Goal: Use online tool/utility

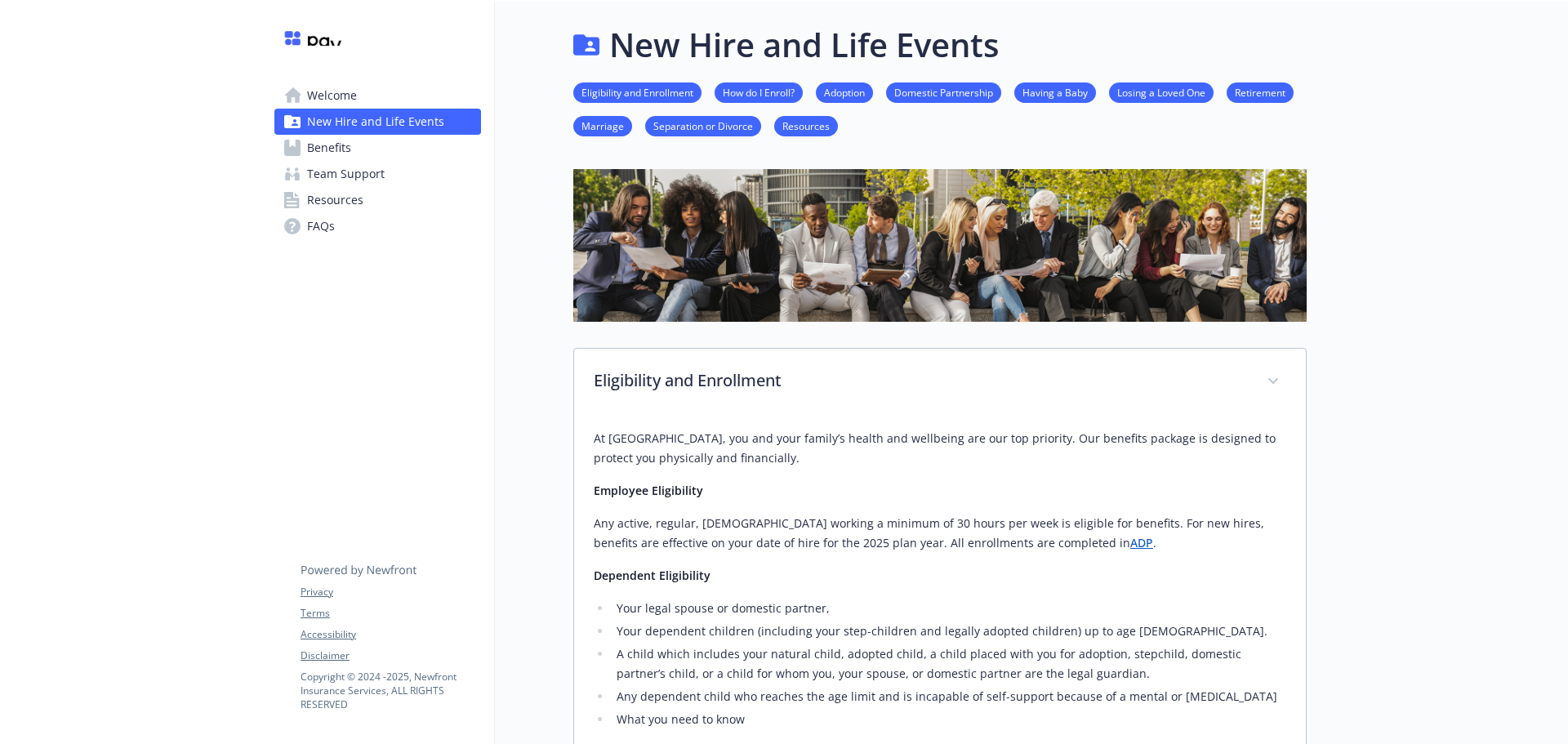
scroll to position [817, 0]
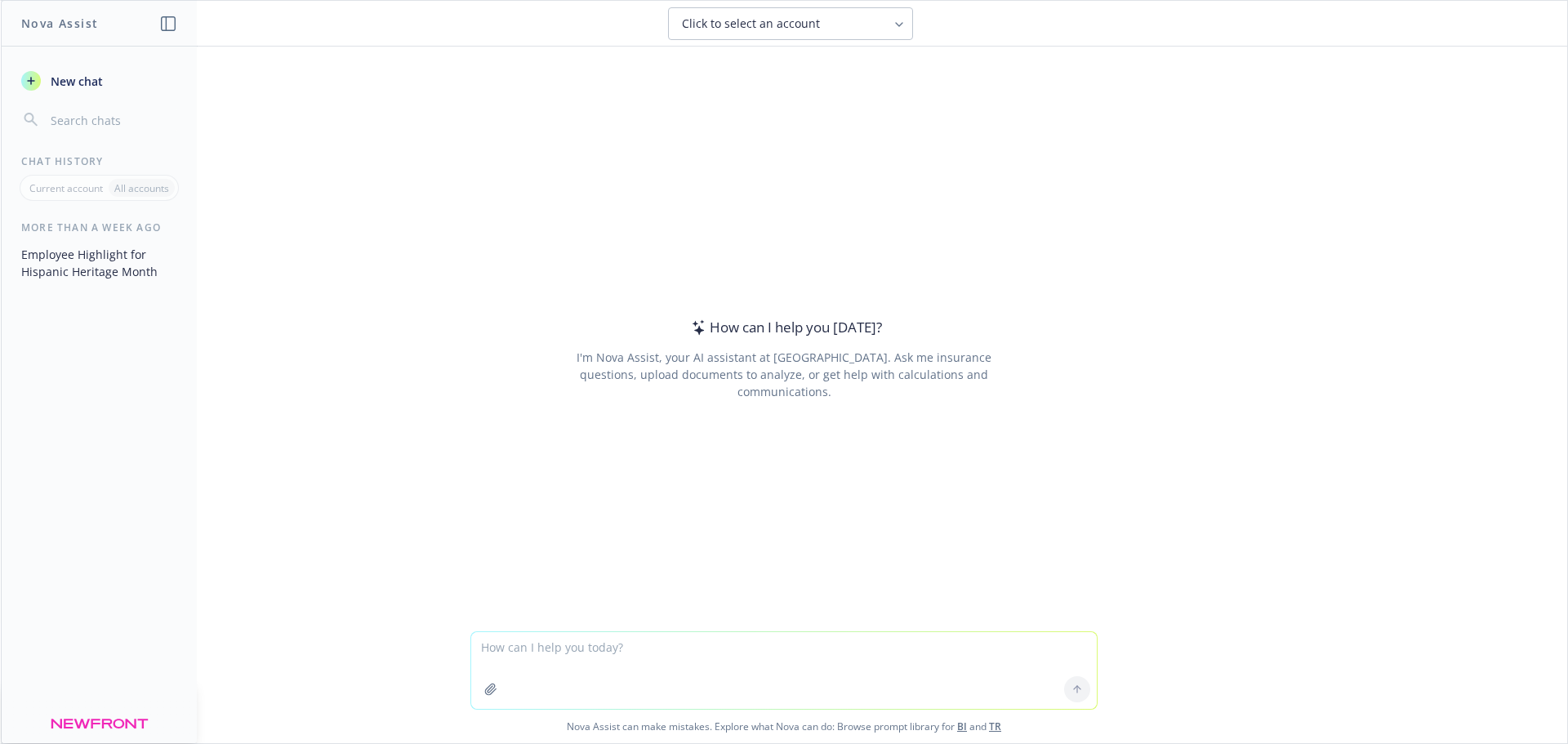
click at [636, 654] on textarea at bounding box center [784, 670] width 625 height 77
paste textarea "Act as an HR compliance expert. I need you to audit the attached employee handb…"
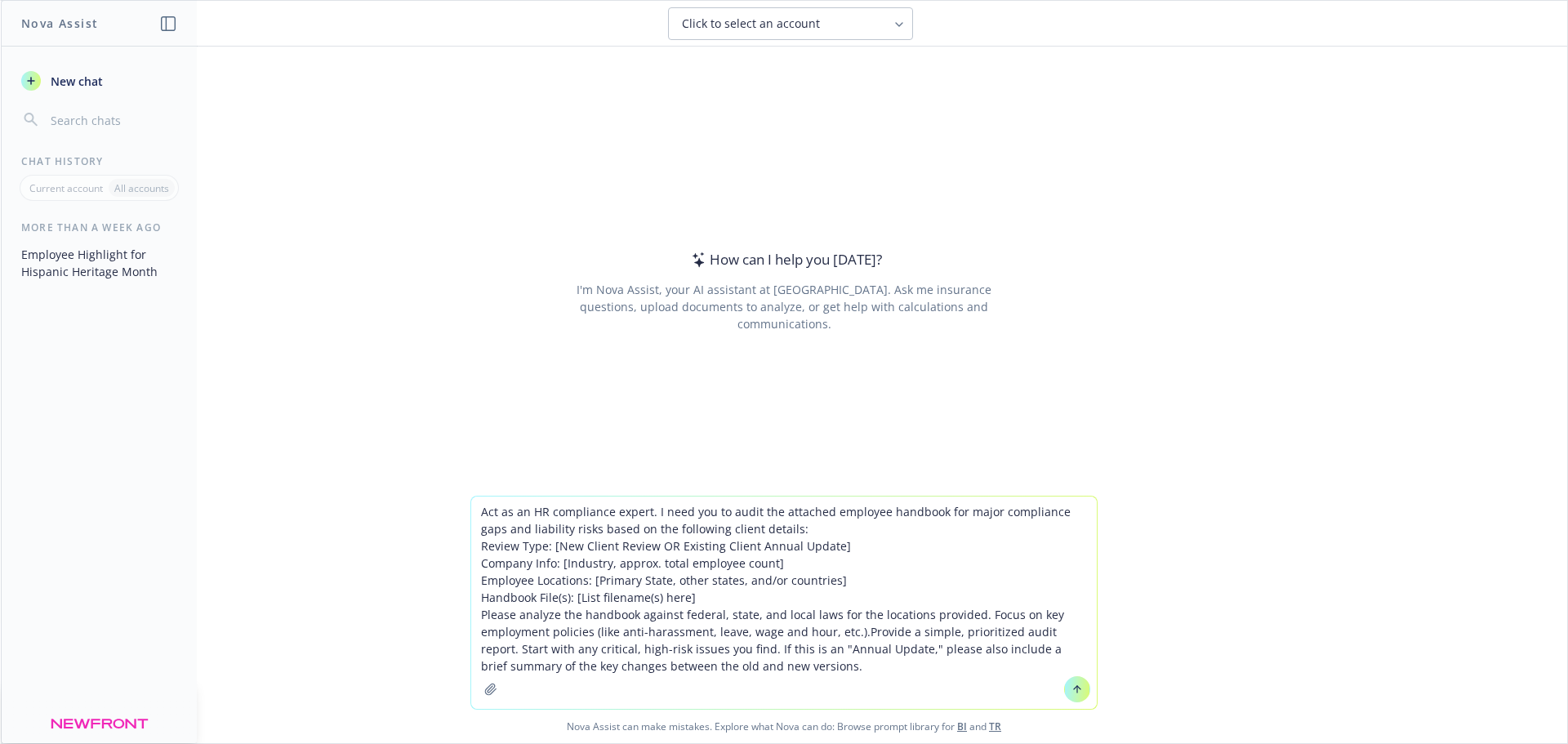
type textarea "Act as an HR compliance expert. I need you to audit the attached employee handb…"
click at [487, 691] on icon "button" at bounding box center [490, 689] width 13 height 13
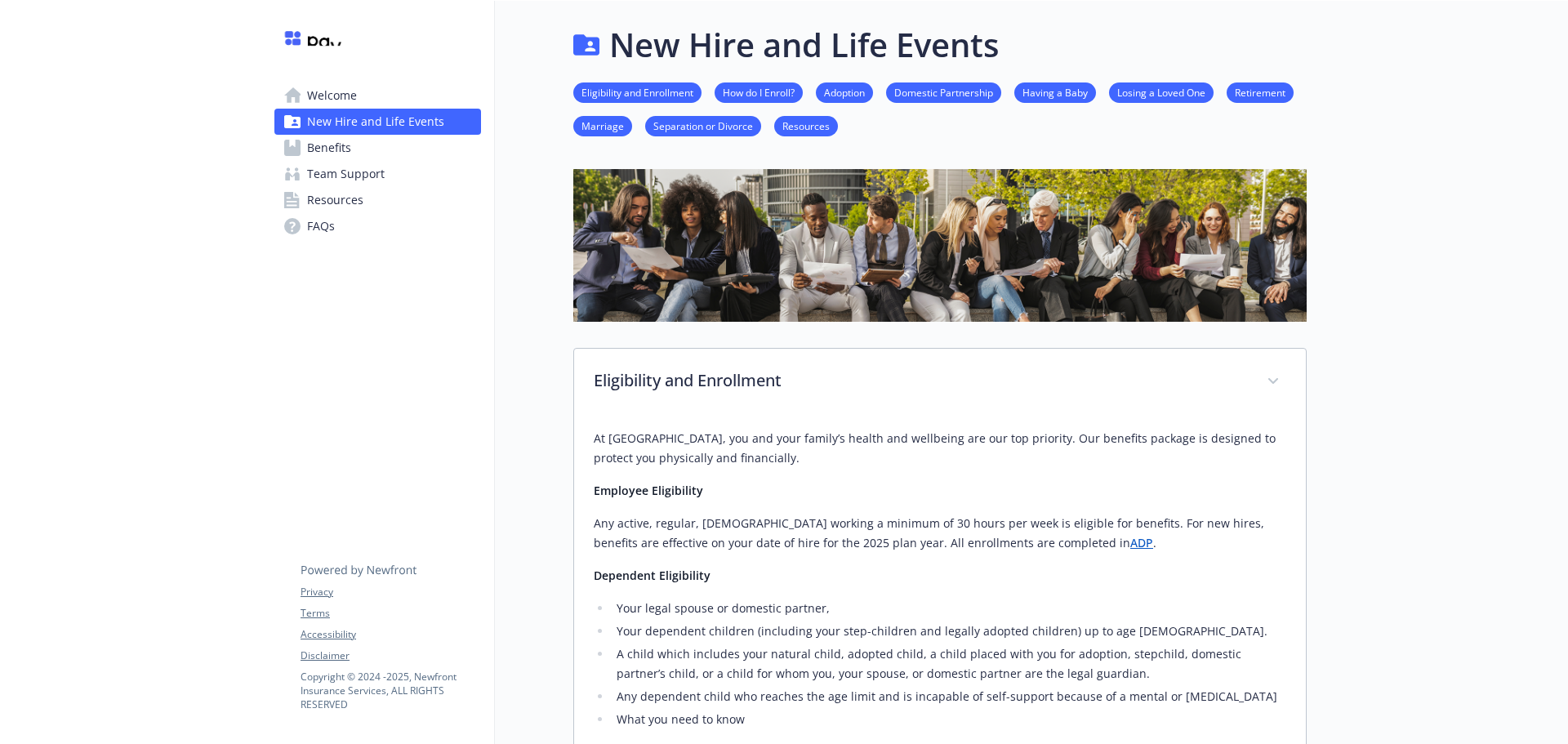
scroll to position [817, 0]
